Goal: Navigation & Orientation: Understand site structure

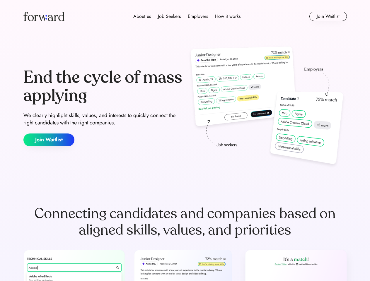
click at [185, 141] on div "End the cycle of mass applying We clearly highlight skills, values, and interes…" at bounding box center [185, 108] width 324 height 126
click at [185, 16] on div "About us Job Seekers Employers How it works" at bounding box center [187, 16] width 231 height 7
click at [44, 16] on img at bounding box center [43, 16] width 41 height 9
click at [187, 16] on div "About us Job Seekers Employers How it works" at bounding box center [187, 16] width 231 height 7
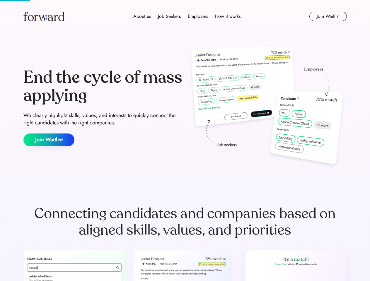
click at [142, 16] on div "About us" at bounding box center [142, 16] width 18 height 7
click at [169, 16] on div "Job Seekers" at bounding box center [169, 16] width 23 height 7
click at [198, 16] on div "Employers" at bounding box center [198, 16] width 20 height 7
click at [227, 16] on div "How it works" at bounding box center [227, 16] width 25 height 7
click at [328, 16] on button "Join Waitlist" at bounding box center [329, 16] width 38 height 9
